Goal: Task Accomplishment & Management: Manage account settings

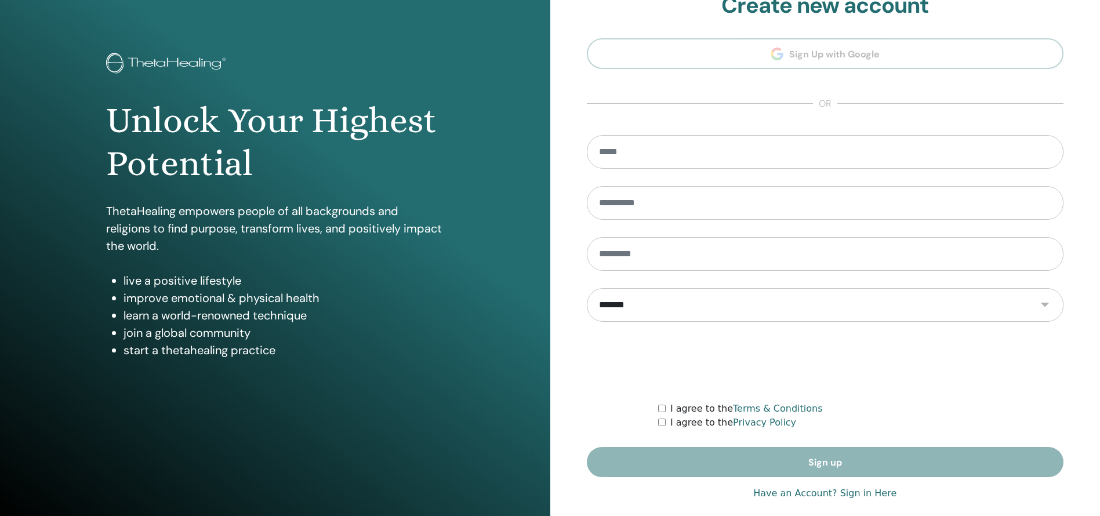
scroll to position [41, 0]
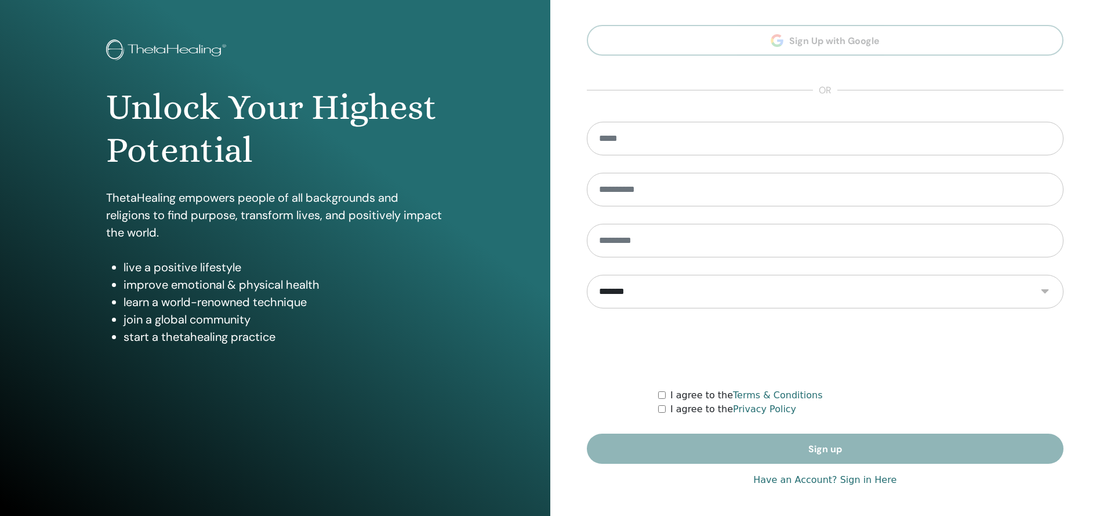
type input "**********"
click at [852, 482] on link "Have an Account? Sign in Here" at bounding box center [824, 480] width 143 height 14
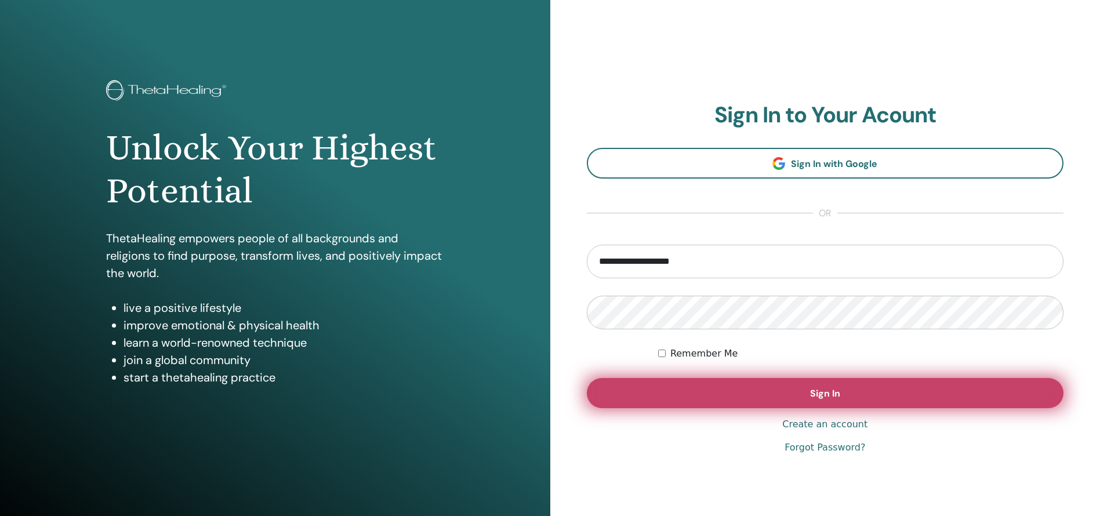
click at [795, 390] on button "Sign In" at bounding box center [825, 393] width 477 height 30
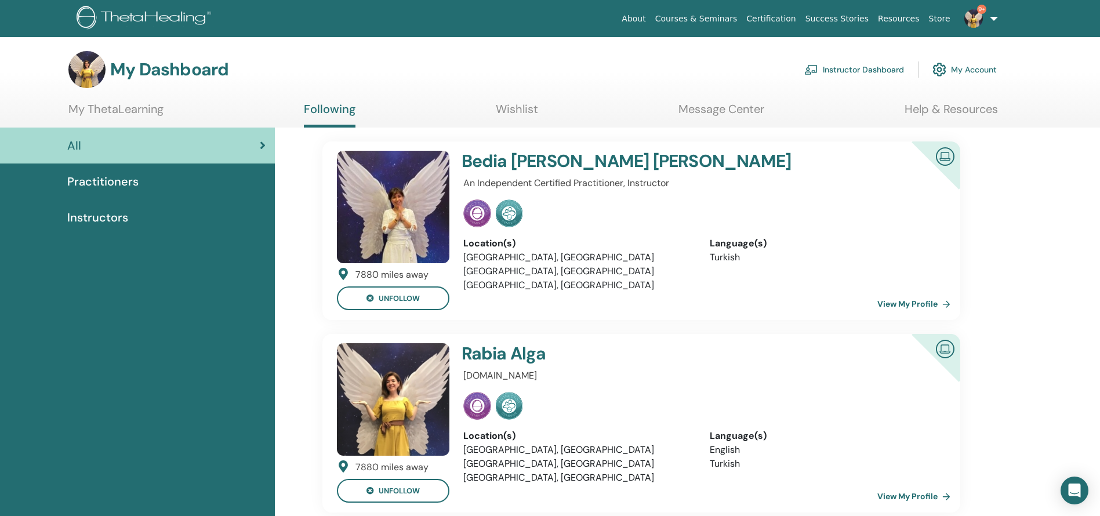
click at [867, 68] on link "Instructor Dashboard" at bounding box center [854, 70] width 100 height 26
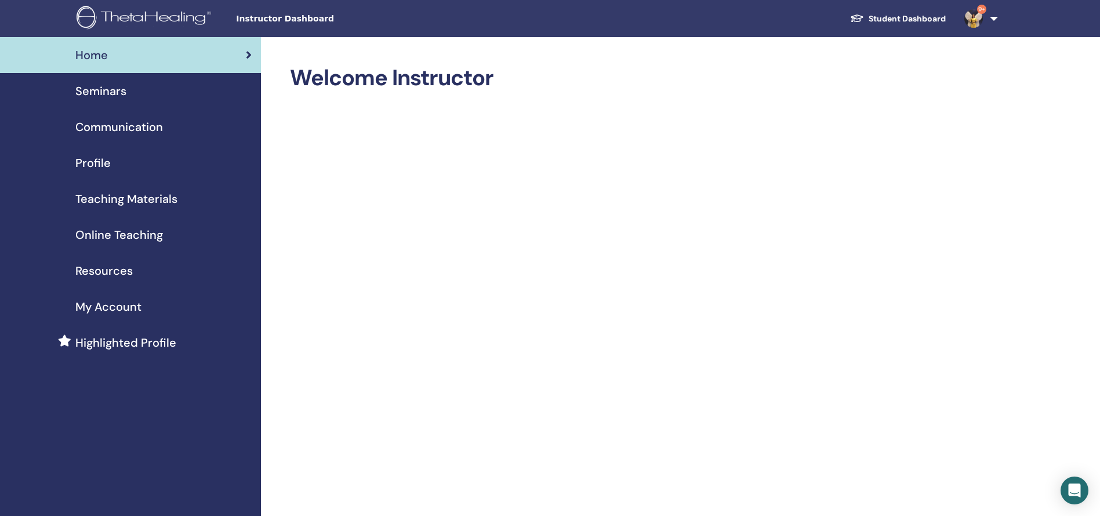
click at [122, 96] on span "Seminars" at bounding box center [100, 90] width 51 height 17
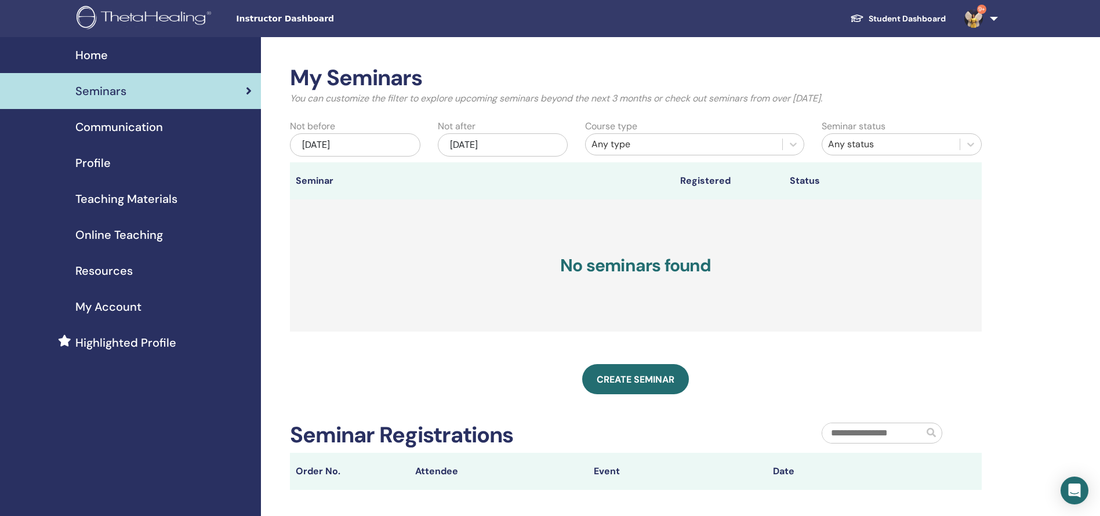
click at [90, 164] on span "Profile" at bounding box center [92, 162] width 35 height 17
